Goal: Information Seeking & Learning: Learn about a topic

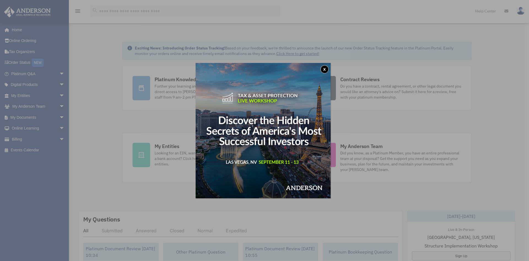
click at [326, 68] on button "x" at bounding box center [325, 69] width 8 height 8
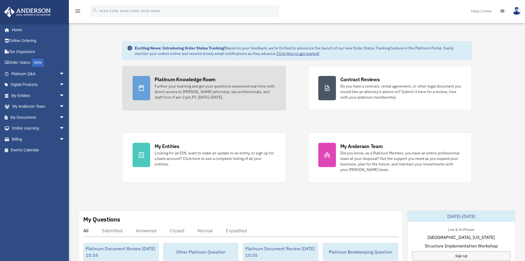
click at [162, 91] on div "Further your learning and get your questions answered real-time with direct acc…" at bounding box center [215, 91] width 121 height 17
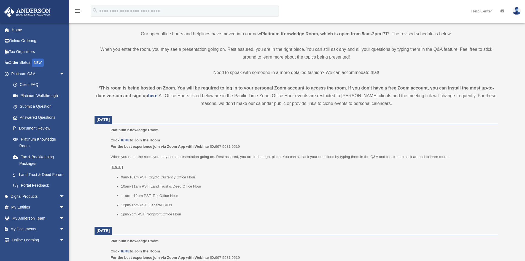
scroll to position [138, 0]
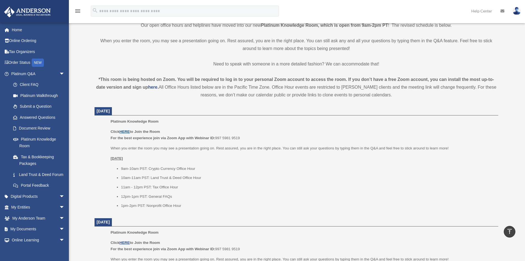
click at [125, 132] on u "HERE" at bounding box center [124, 131] width 10 height 4
click at [37, 74] on link "Platinum Q&A arrow_drop_down" at bounding box center [38, 73] width 69 height 11
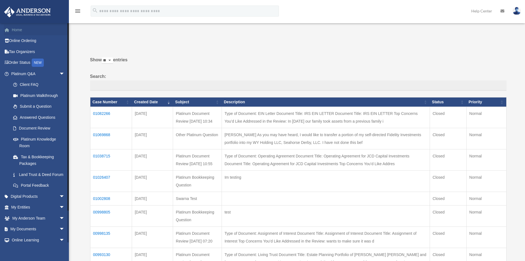
click at [18, 30] on link "Home" at bounding box center [38, 29] width 69 height 11
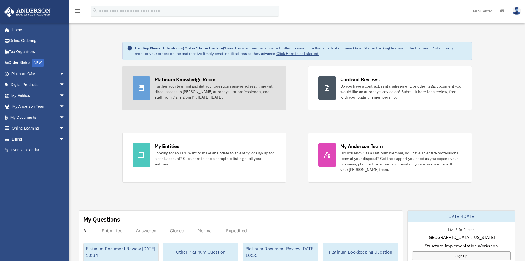
click at [190, 83] on div "Platinum Knowledge Room Further your learning and get your questions answered r…" at bounding box center [215, 88] width 121 height 24
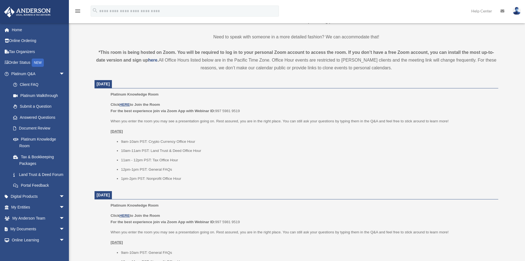
scroll to position [165, 0]
drag, startPoint x: 191, startPoint y: 140, endPoint x: 149, endPoint y: 143, distance: 42.1
click at [149, 143] on li "9am-10am PST: Crypto Currency Office Hour" at bounding box center [308, 141] width 374 height 7
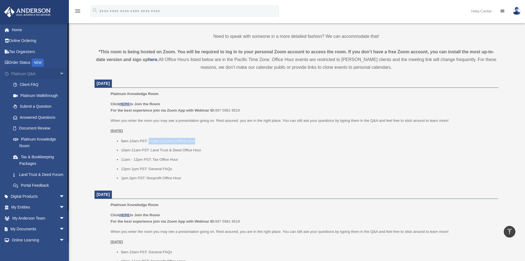
click at [59, 71] on span "arrow_drop_down" at bounding box center [64, 73] width 11 height 11
